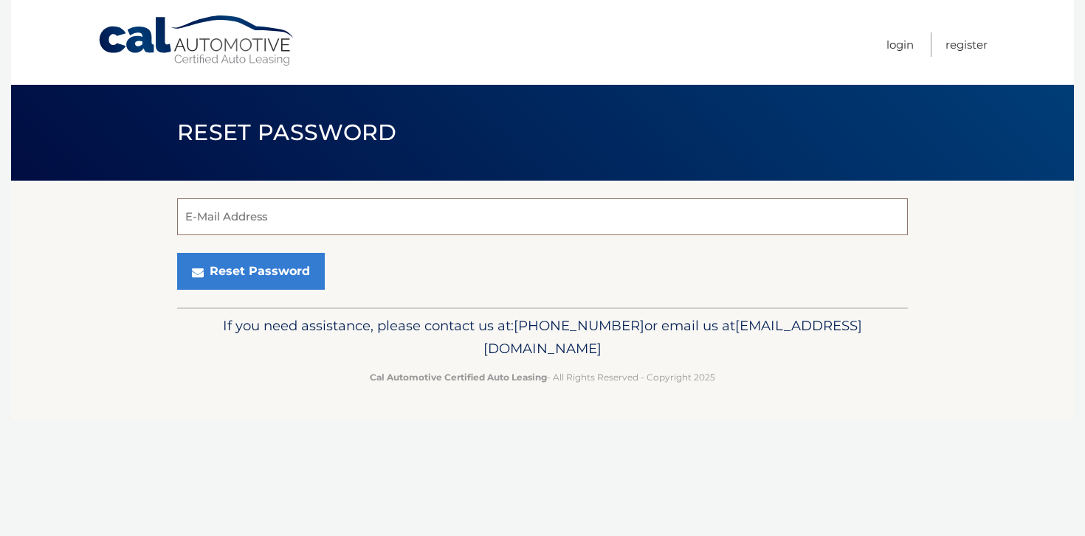
click at [261, 220] on input "E-Mail Address" at bounding box center [542, 216] width 731 height 37
type input "edward@pasargadcarpets.com"
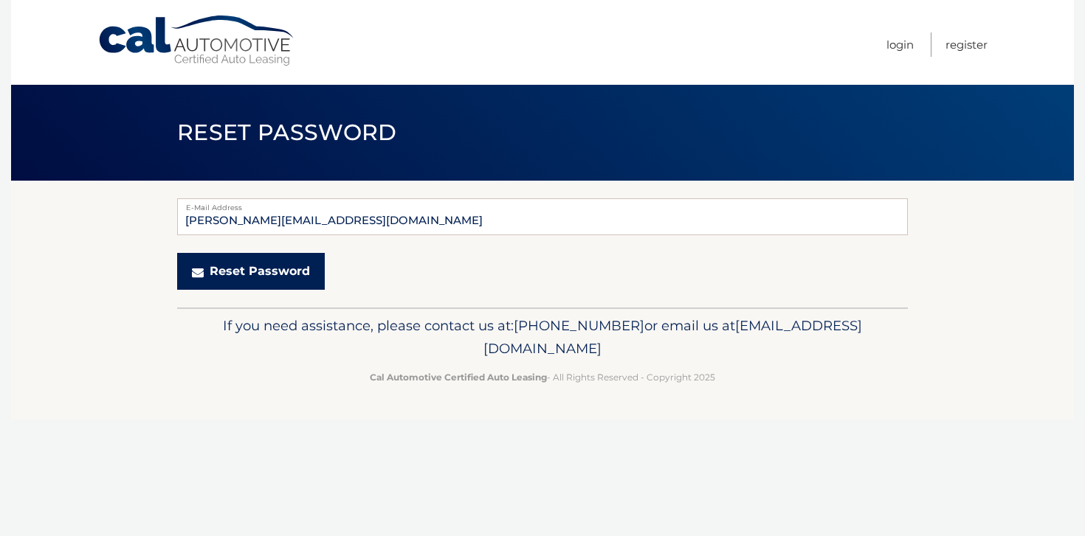
click at [255, 273] on button "Reset Password" at bounding box center [251, 271] width 148 height 37
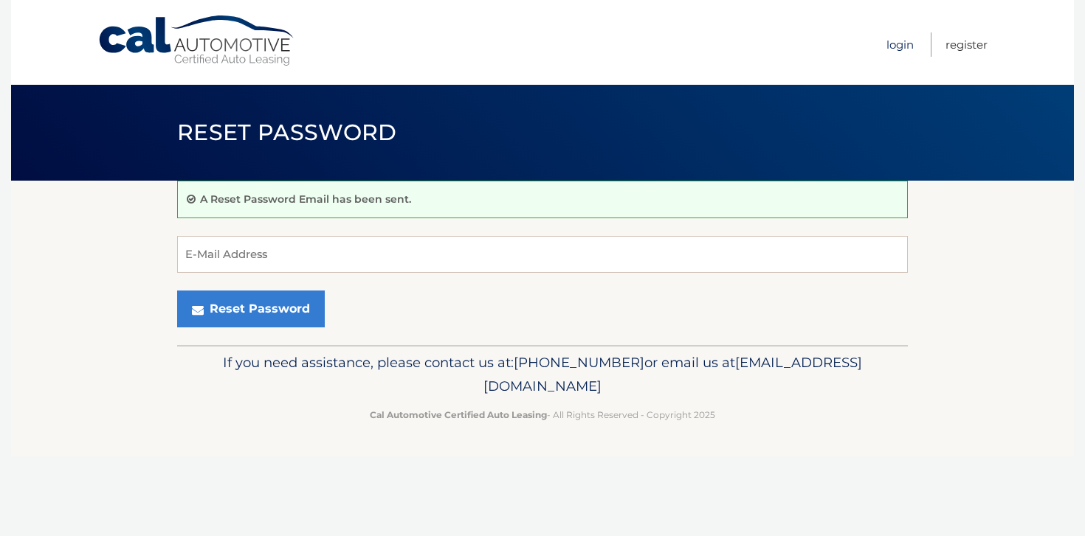
click at [899, 44] on link "Login" at bounding box center [899, 44] width 27 height 24
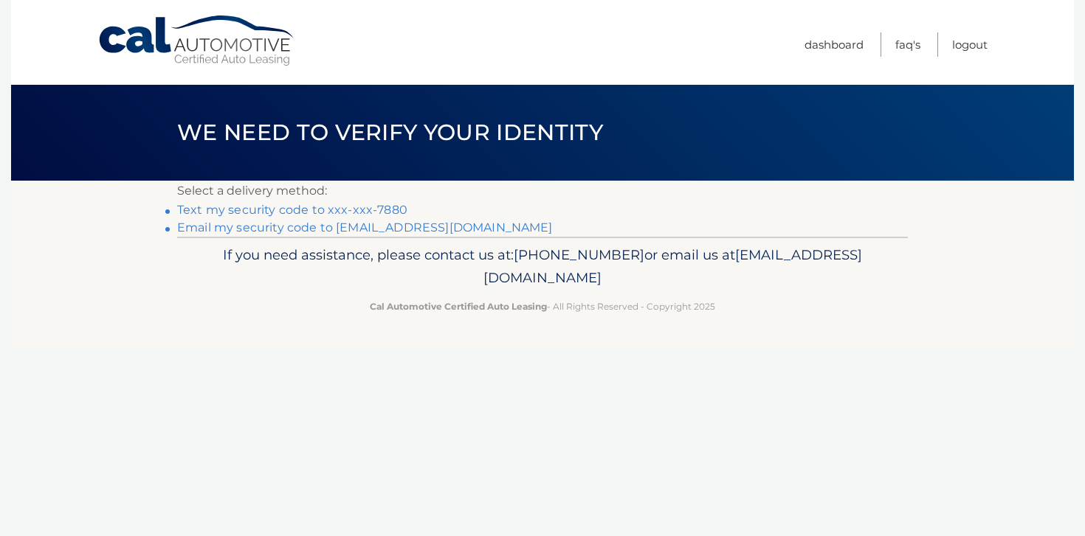
click at [299, 216] on link "Text my security code to xxx-xxx-7880" at bounding box center [292, 210] width 230 height 14
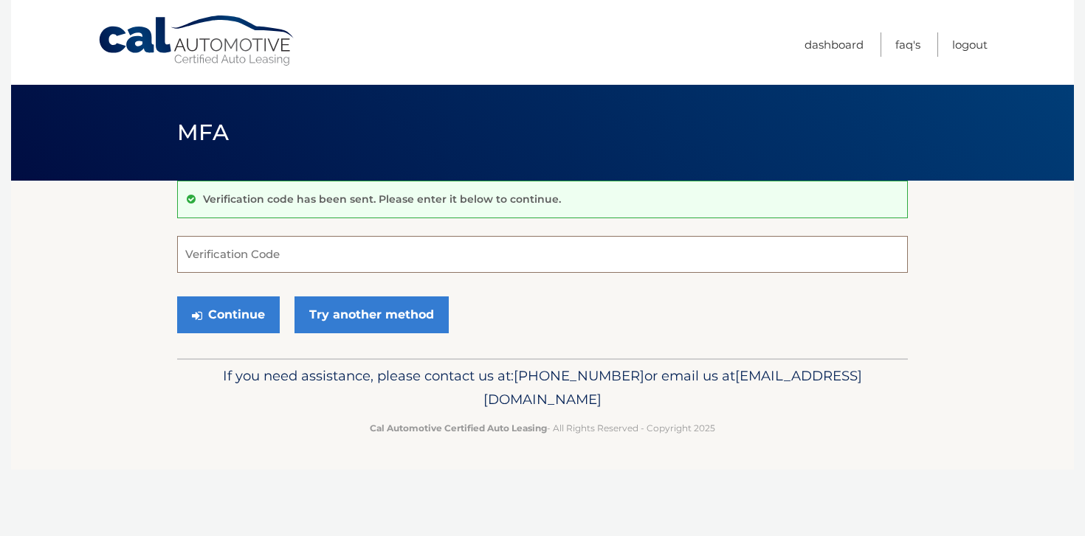
click at [293, 241] on input "Verification Code" at bounding box center [542, 254] width 731 height 37
type input "592377"
click at [236, 319] on button "Continue" at bounding box center [228, 315] width 103 height 37
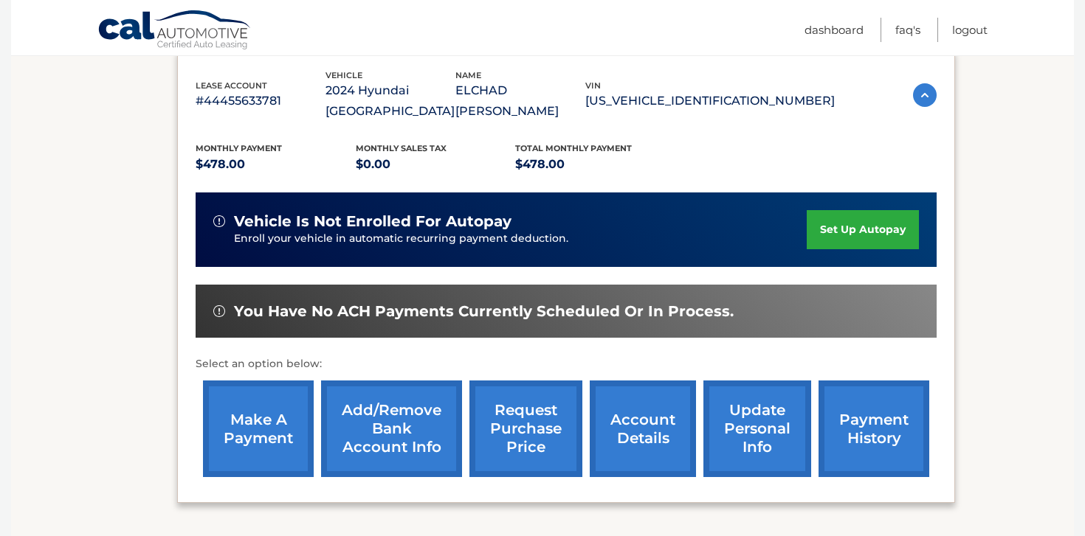
scroll to position [258, 0]
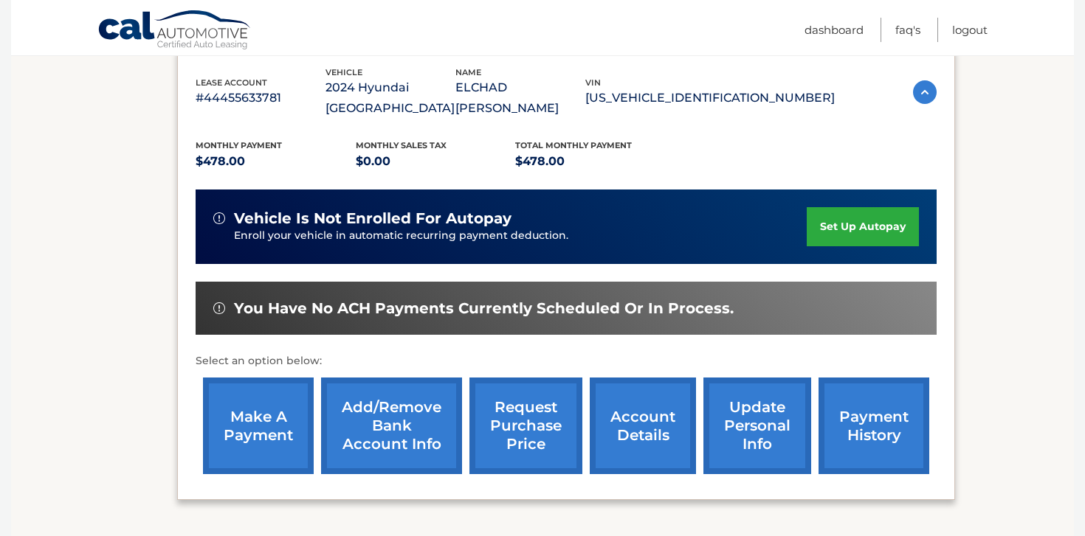
drag, startPoint x: 777, startPoint y: 468, endPoint x: 269, endPoint y: 398, distance: 512.4
click at [269, 398] on div "lease account #44455633781 vehicle 2024 Hyundai [GEOGRAPHIC_DATA] name ELCHAD V…" at bounding box center [566, 274] width 778 height 454
click at [227, 410] on link "make a payment" at bounding box center [258, 426] width 111 height 97
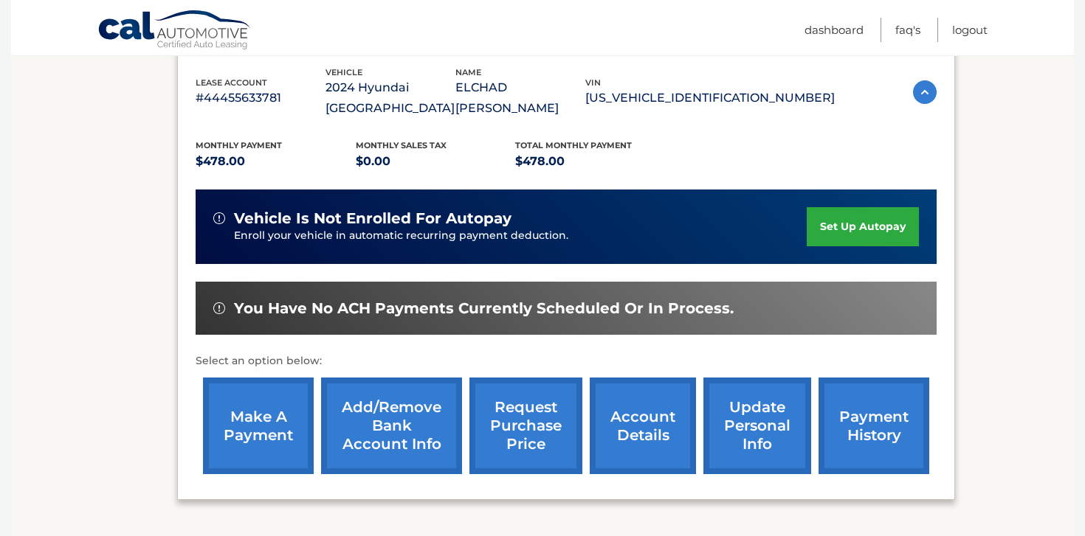
click at [86, 348] on section "my vehicles Add a new lease lease account #44455633781 vehicle 2024 Hyundai TUC…" at bounding box center [542, 374] width 1063 height 903
click at [252, 400] on link "make a payment" at bounding box center [258, 426] width 111 height 97
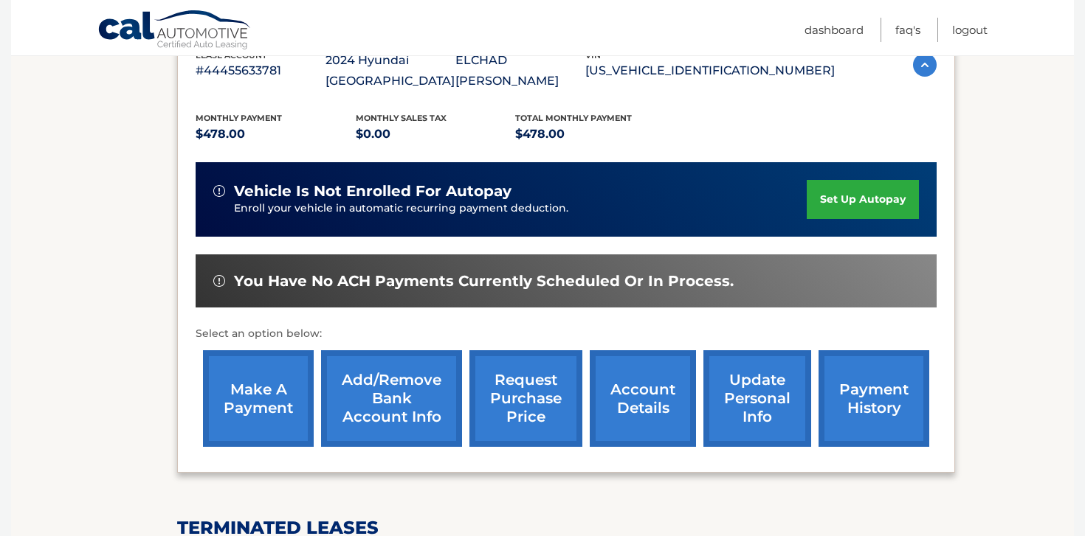
scroll to position [304, 0]
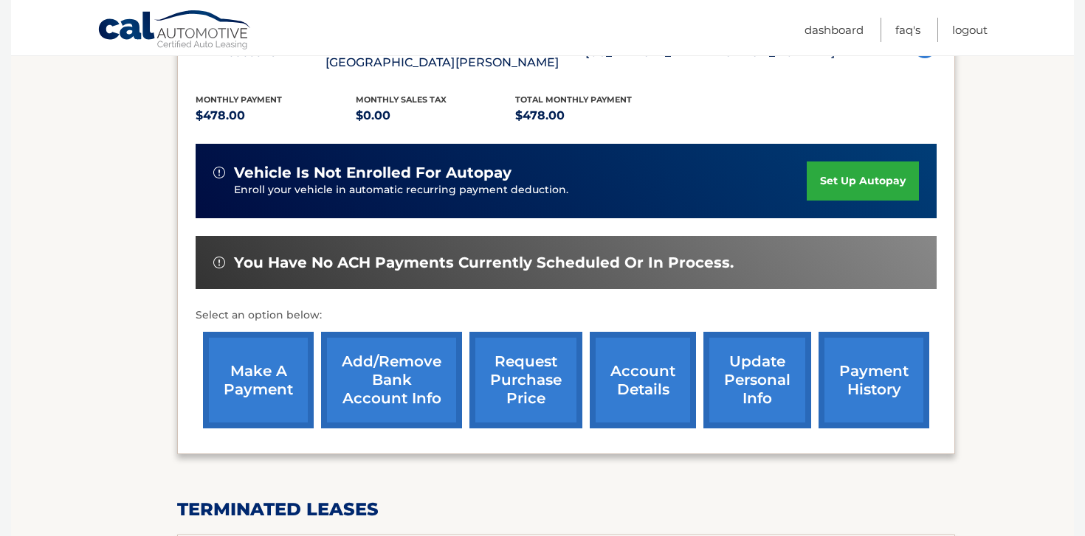
click at [269, 358] on link "make a payment" at bounding box center [258, 380] width 111 height 97
click at [276, 376] on link "make a payment" at bounding box center [258, 380] width 111 height 97
click at [264, 359] on link "make a payment" at bounding box center [258, 380] width 111 height 97
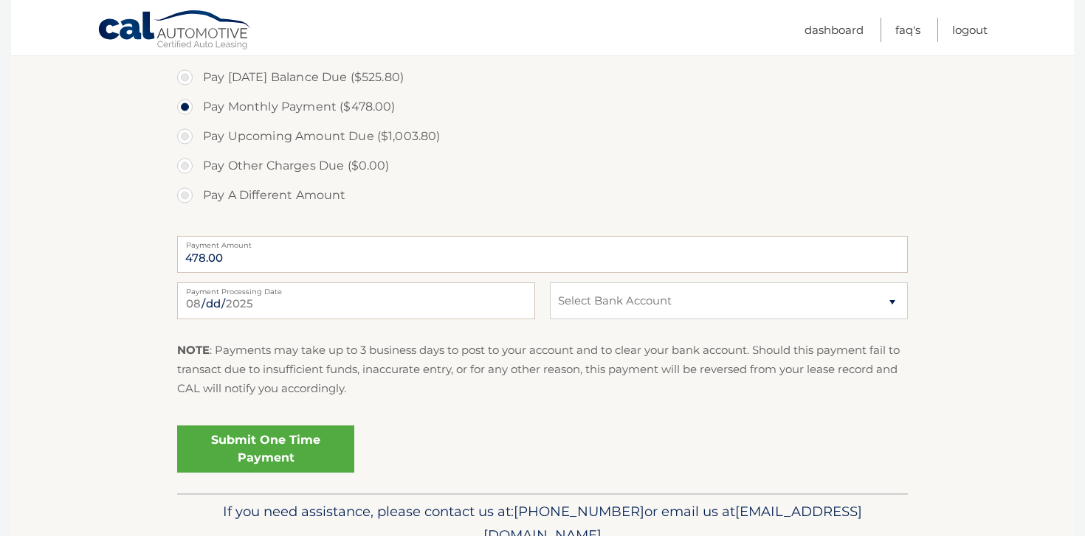
scroll to position [551, 0]
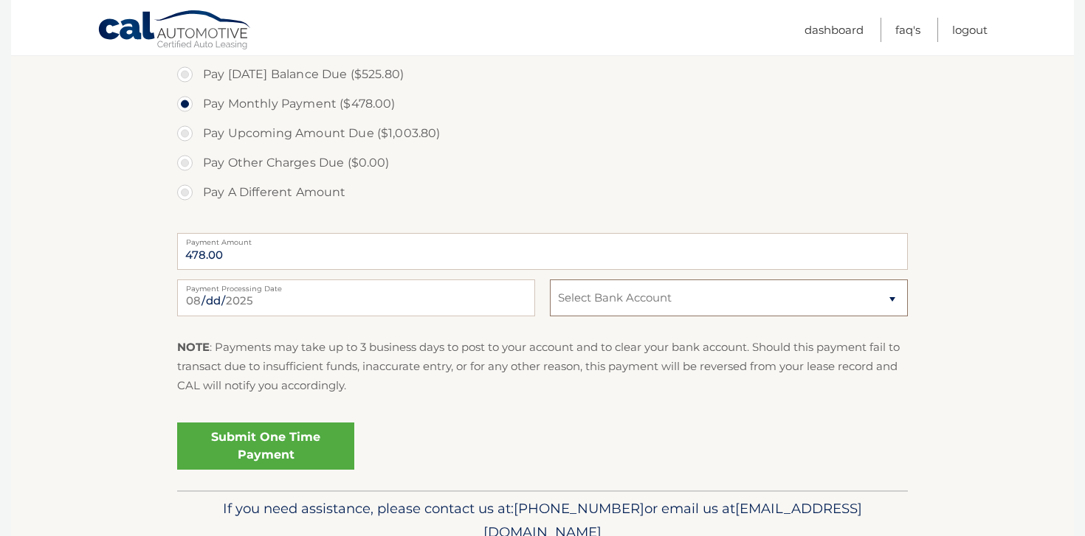
click at [683, 306] on select "Select Bank Account Checking CITIBANK NA *****3569 Checking CITIBANK NA *****02…" at bounding box center [729, 298] width 358 height 37
select select "N2Q5YzhjNzctMjQzYi00MWRkLWE4OWMtYzVmNGVkMDYyY2Zh"
click at [241, 446] on link "Submit One Time Payment" at bounding box center [265, 446] width 177 height 47
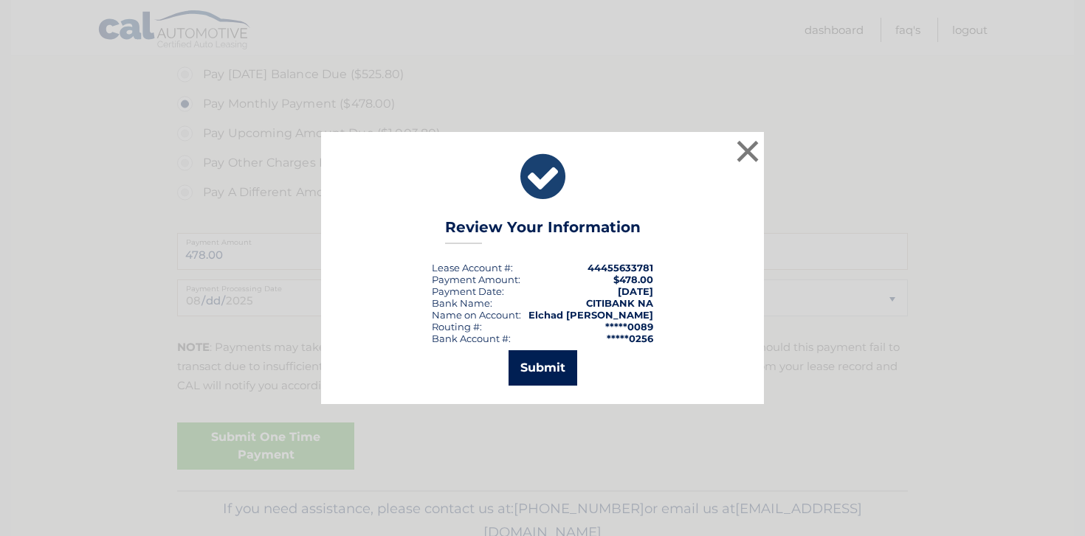
click at [562, 363] on button "Submit" at bounding box center [542, 367] width 69 height 35
